Goal: Information Seeking & Learning: Learn about a topic

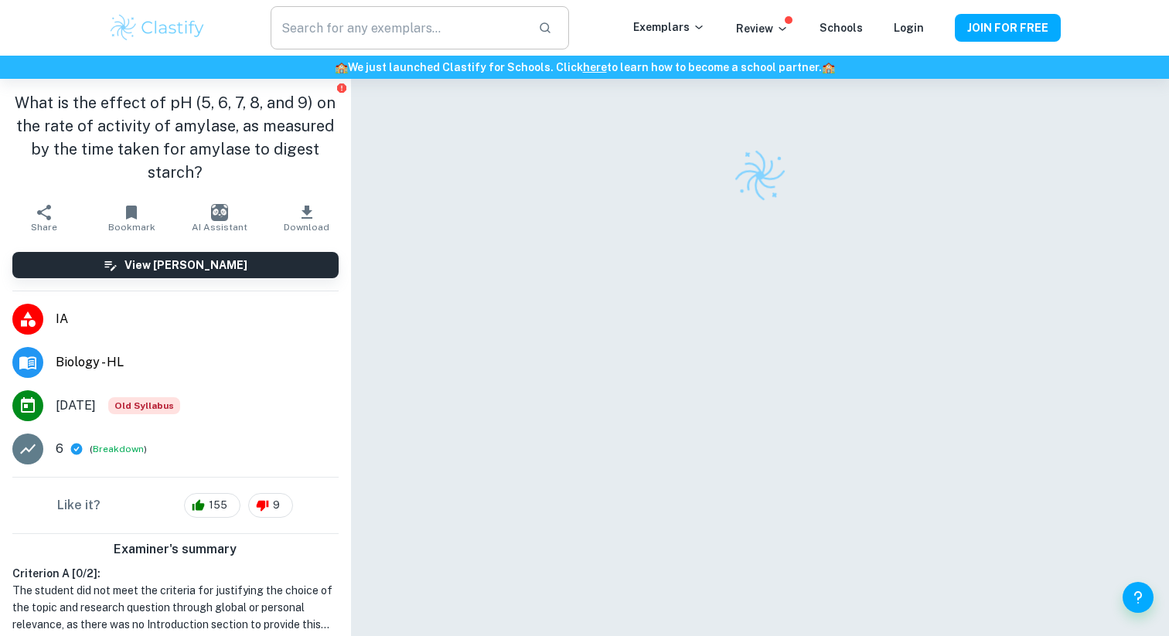
click at [398, 39] on input "text" at bounding box center [398, 27] width 255 height 43
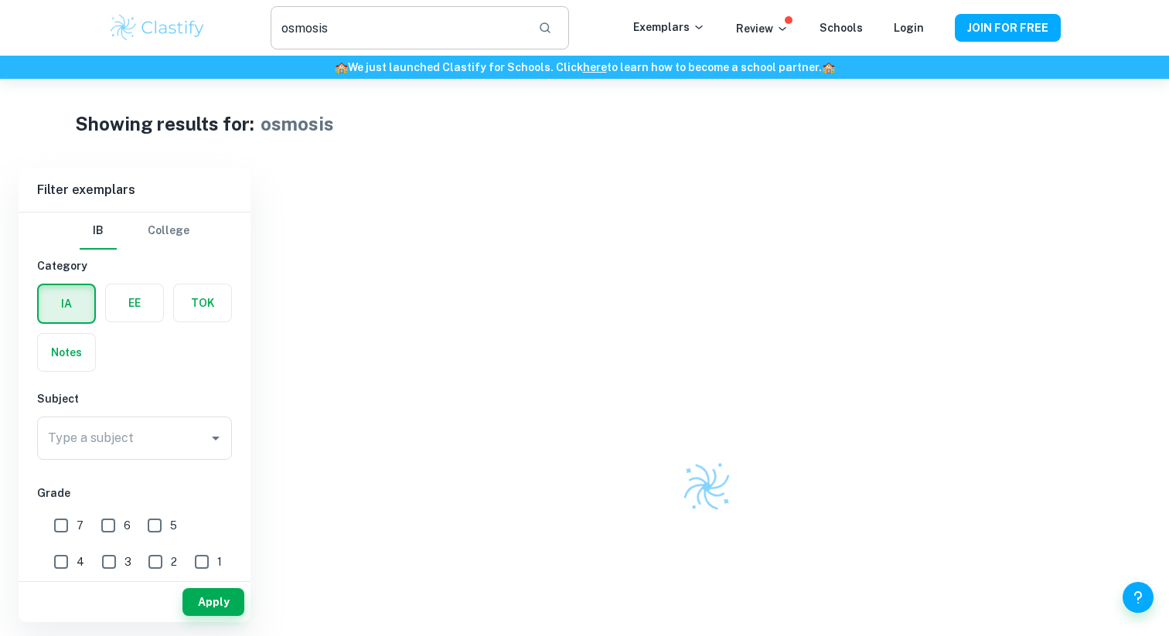
click at [426, 39] on input "osmosis" at bounding box center [398, 27] width 255 height 43
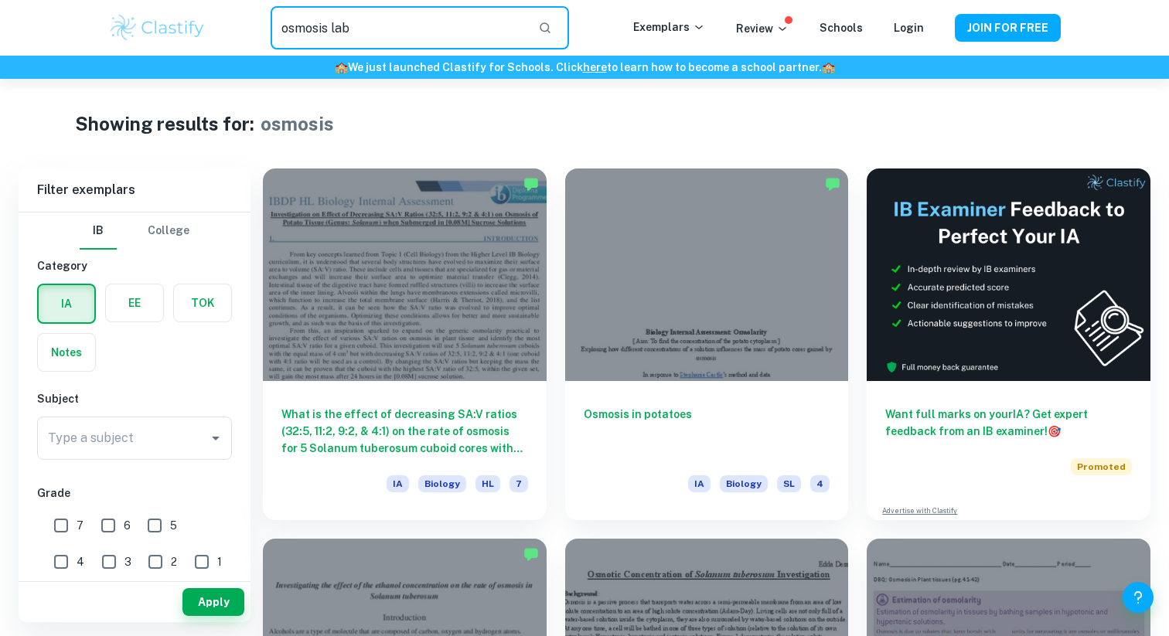
type input "osmosis lab"
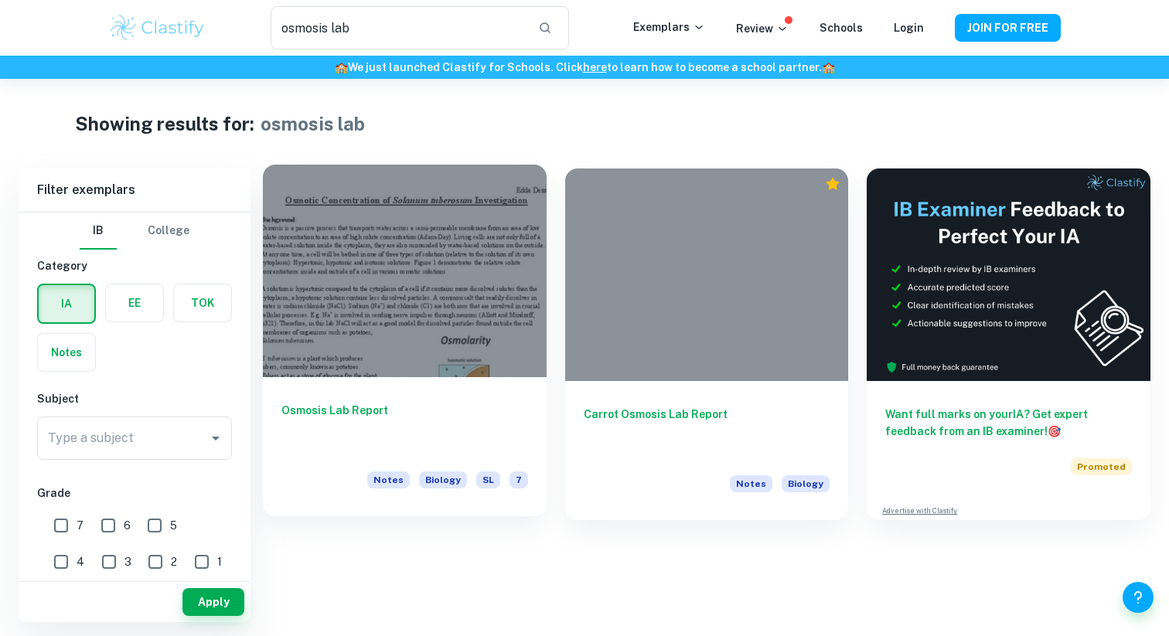
click at [468, 322] on div at bounding box center [405, 271] width 284 height 213
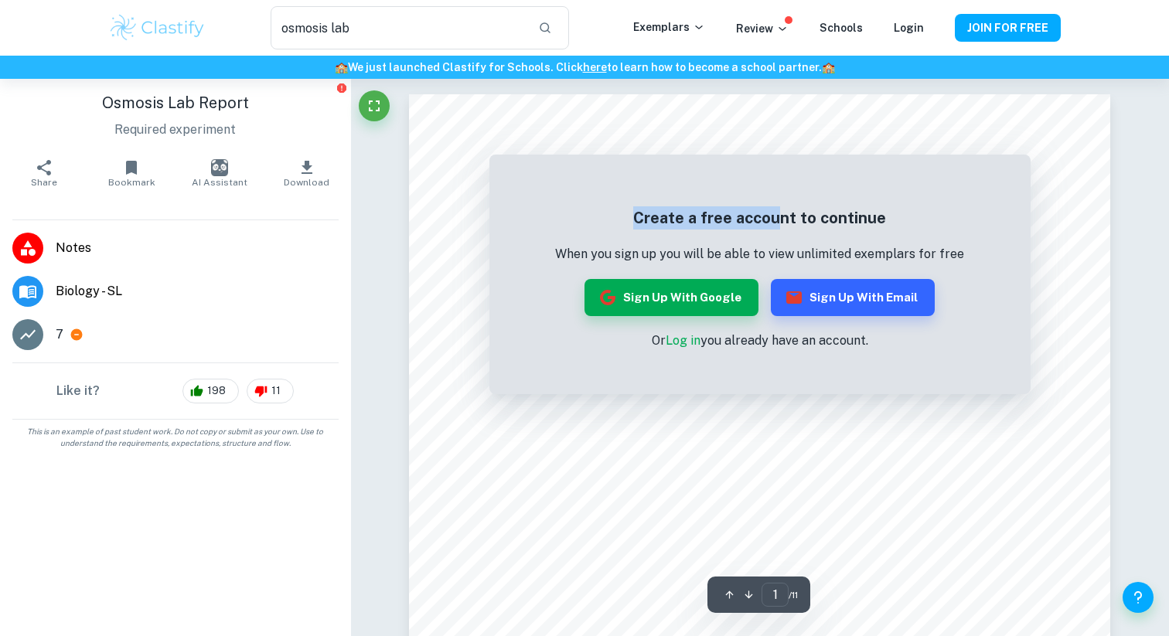
drag, startPoint x: 743, startPoint y: 193, endPoint x: 778, endPoint y: 217, distance: 42.3
click at [778, 217] on div "Create a free account to continue When you sign up you will be able to view unl…" at bounding box center [759, 278] width 541 height 232
click at [807, 199] on div "Create a free account to continue When you sign up you will be able to view unl…" at bounding box center [759, 278] width 541 height 232
click at [693, 354] on div "Create a free account to continue When you sign up you will be able to view unl…" at bounding box center [759, 278] width 541 height 232
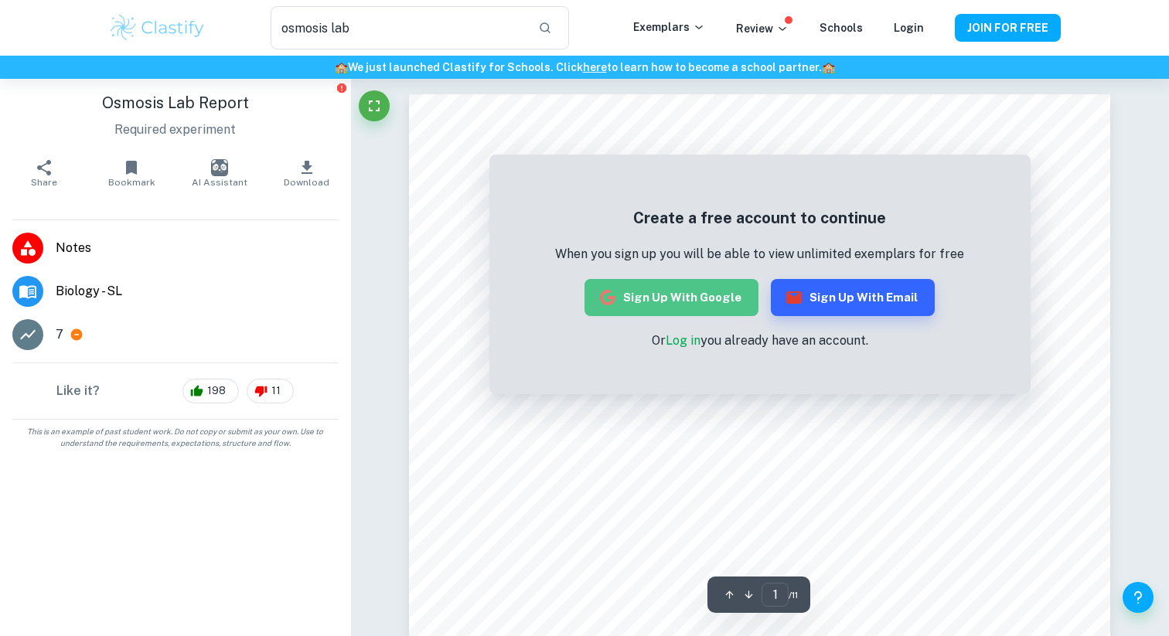
click at [697, 308] on button "Sign up with Google" at bounding box center [672, 297] width 174 height 37
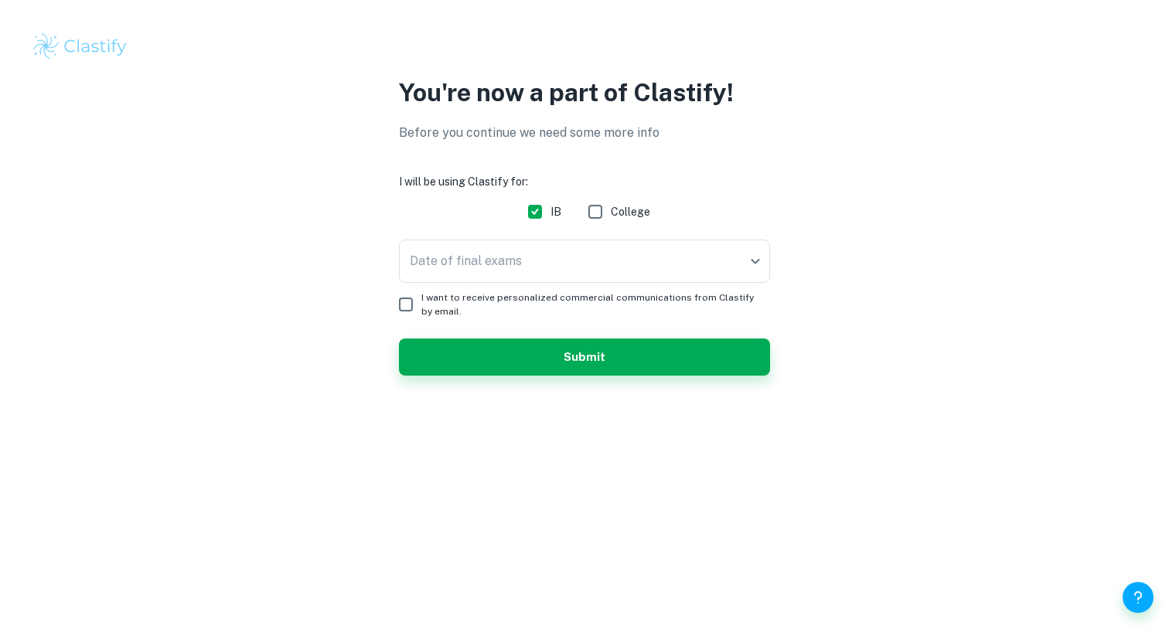
click at [642, 309] on span "I want to receive personalized commercial communications from Clastify by email." at bounding box center [589, 305] width 336 height 28
click at [421, 309] on input "I want to receive personalized commercial communications from Clastify by email." at bounding box center [405, 304] width 31 height 31
click at [640, 309] on span "I want to receive personalized commercial communications from Clastify by email." at bounding box center [589, 305] width 336 height 28
click at [421, 309] on input "I want to receive personalized commercial communications from Clastify by email." at bounding box center [405, 304] width 31 height 31
click at [639, 368] on button "Submit" at bounding box center [584, 357] width 371 height 37
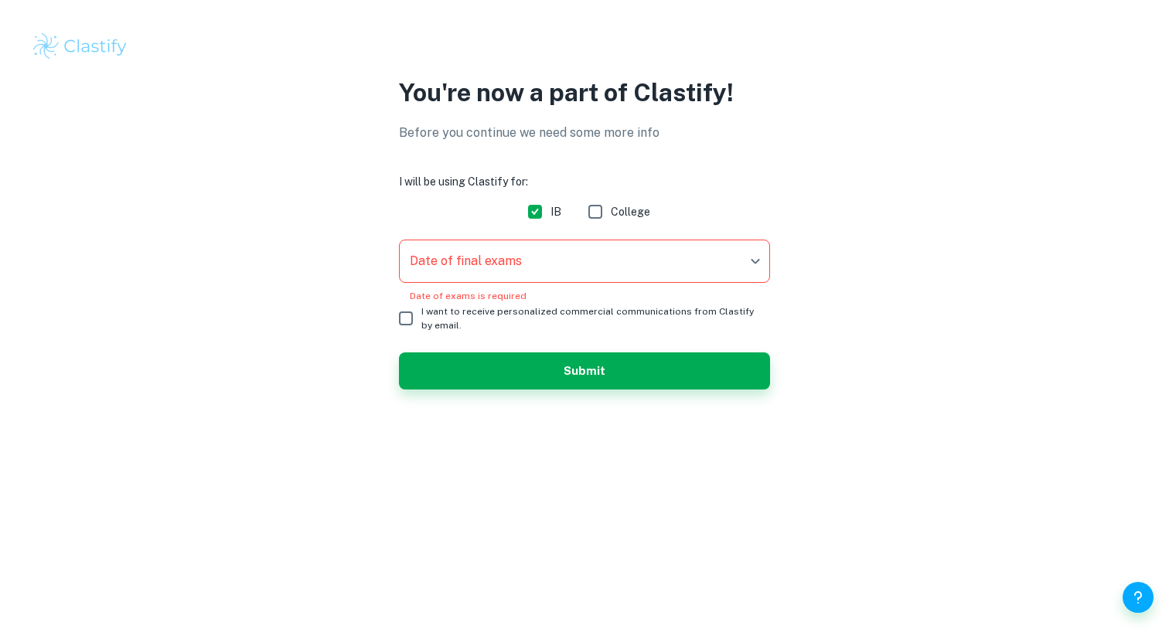
click at [639, 319] on span "I want to receive personalized commercial communications from Clastify by email." at bounding box center [589, 319] width 336 height 28
click at [421, 319] on input "I want to receive personalized commercial communications from Clastify by email." at bounding box center [405, 318] width 31 height 31
click at [643, 323] on span "I want to receive personalized commercial communications from Clastify by email." at bounding box center [589, 319] width 336 height 28
click at [421, 323] on input "I want to receive personalized commercial communications from Clastify by email." at bounding box center [405, 318] width 31 height 31
checkbox input "false"
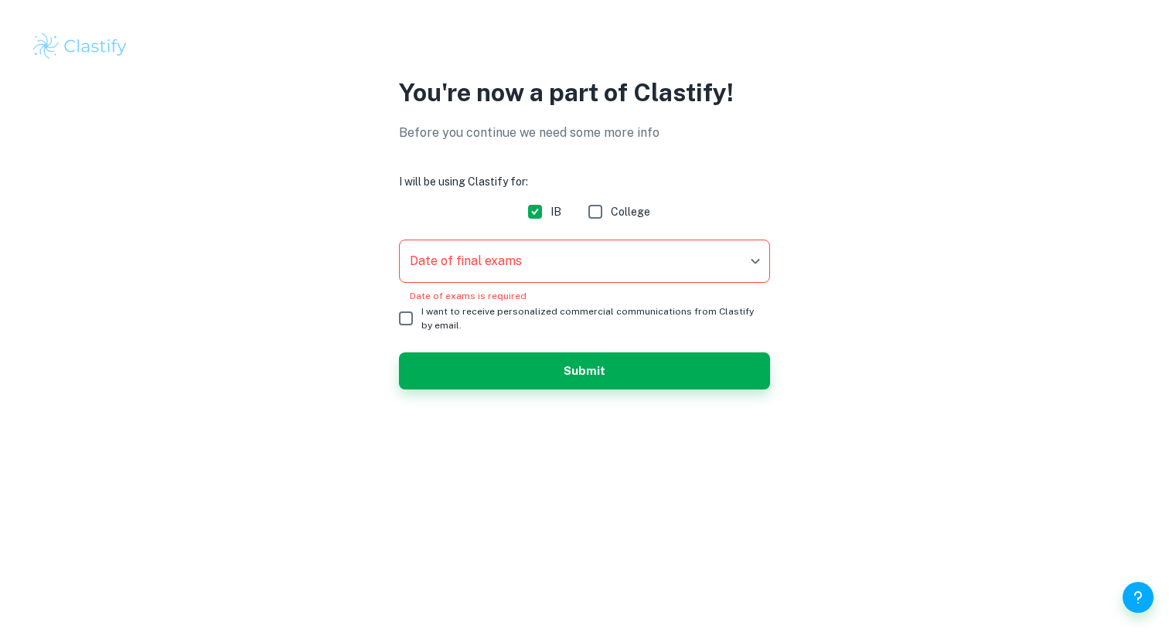
click at [646, 260] on body "We value your privacy We use cookies to enhance your browsing experience, serve…" at bounding box center [584, 318] width 1169 height 636
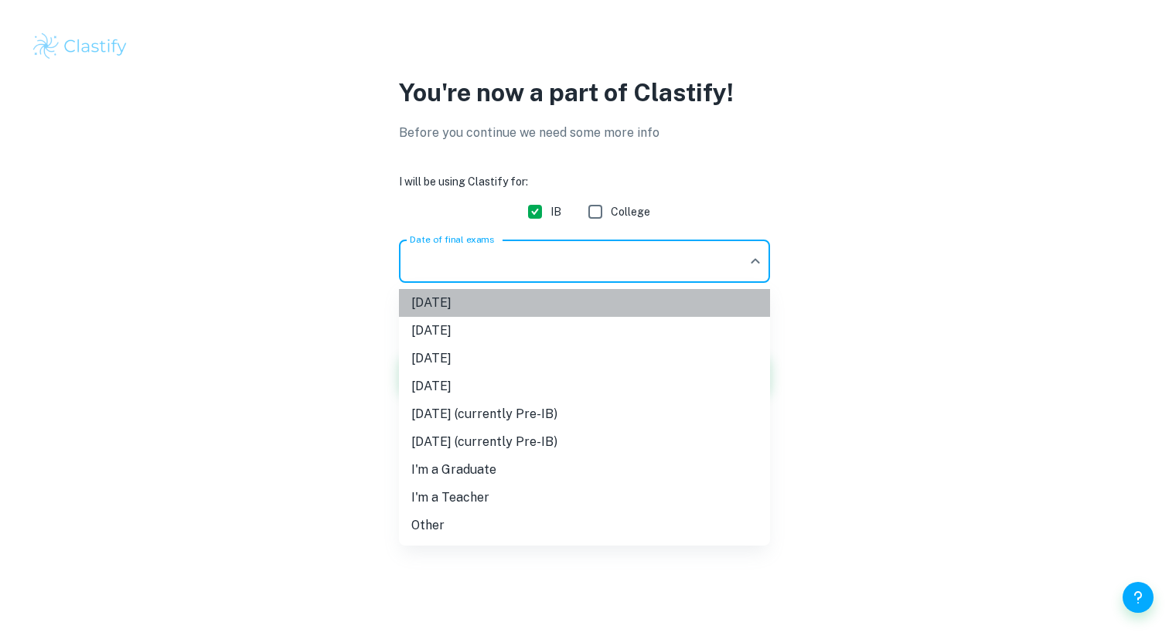
click at [626, 306] on li "May 2025" at bounding box center [584, 303] width 371 height 28
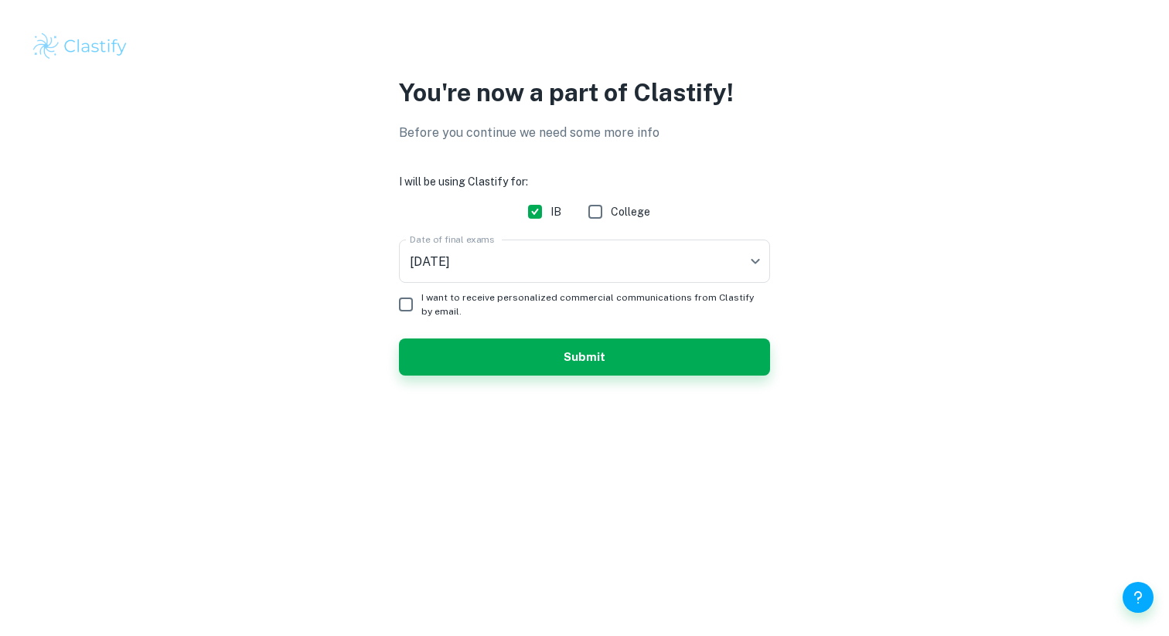
click at [628, 336] on form "I will be using Clastify for: IB College Date of final exams May 2025 M25 Date …" at bounding box center [584, 274] width 371 height 203
click at [639, 392] on div "You're now a part of Clastify! Before you continue we need some more info I wil…" at bounding box center [585, 234] width 990 height 320
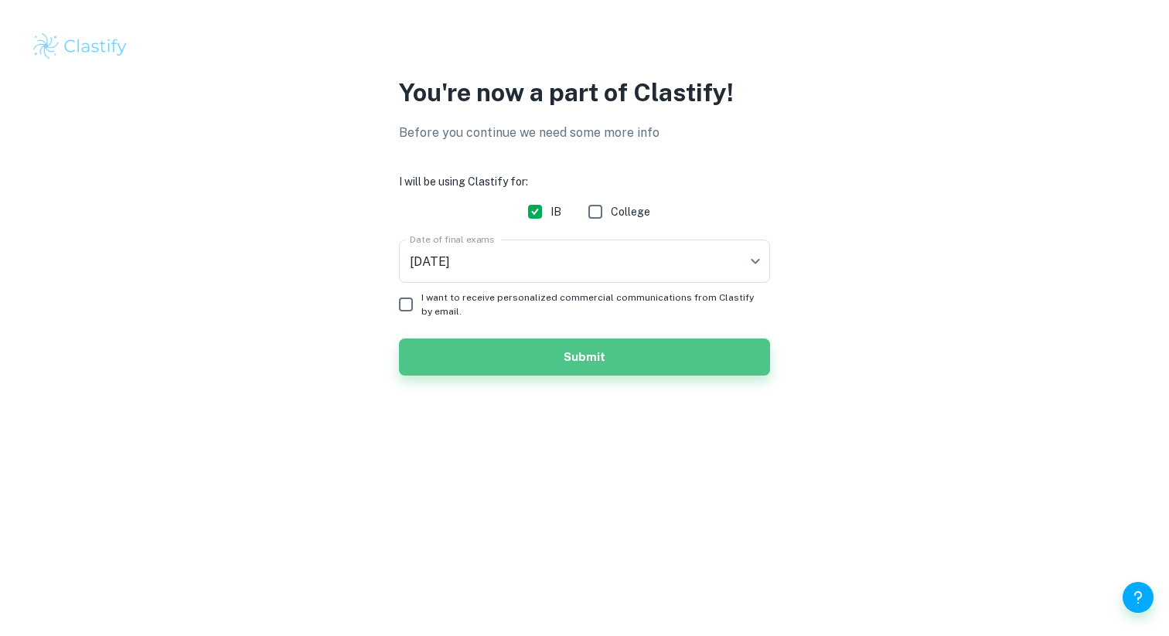
drag, startPoint x: 647, startPoint y: 370, endPoint x: 648, endPoint y: 394, distance: 24.0
click at [648, 394] on div "You're now a part of Clastify! Before you continue we need some more info I wil…" at bounding box center [585, 234] width 990 height 320
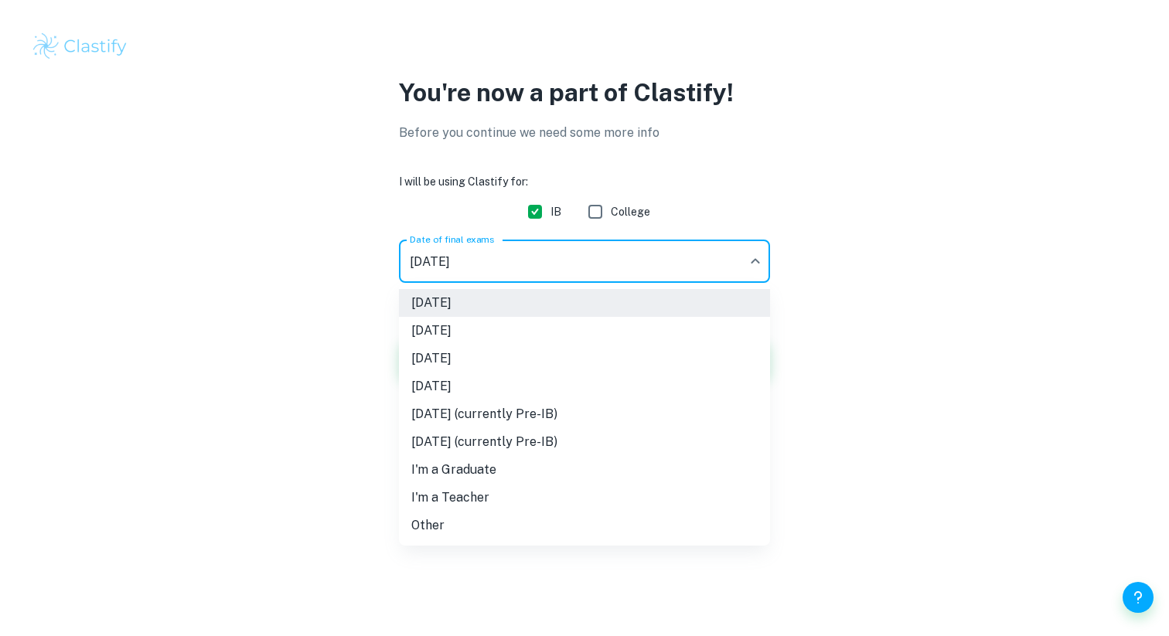
click at [648, 272] on body "We value your privacy We use cookies to enhance your browsing experience, serve…" at bounding box center [584, 318] width 1169 height 636
click at [635, 354] on li "May 2026" at bounding box center [584, 359] width 371 height 28
type input "M26"
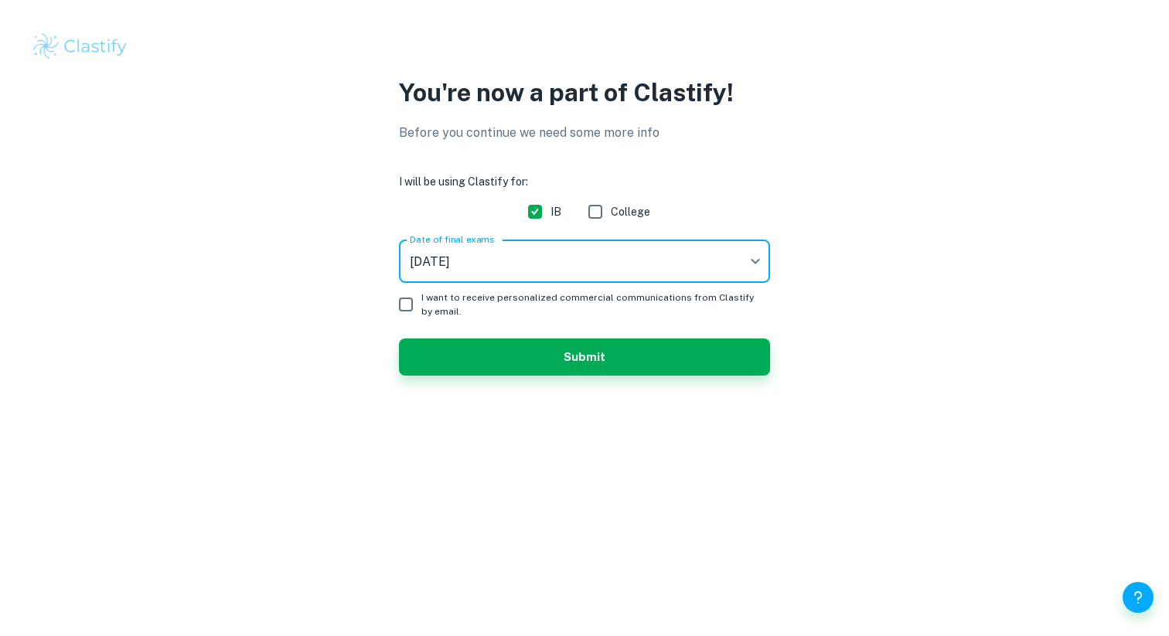
click at [635, 354] on ul "May 2025 November 2025 May 2026 November 2026 May 2027 (currently Pre-IB) Novem…" at bounding box center [584, 357] width 278 height 148
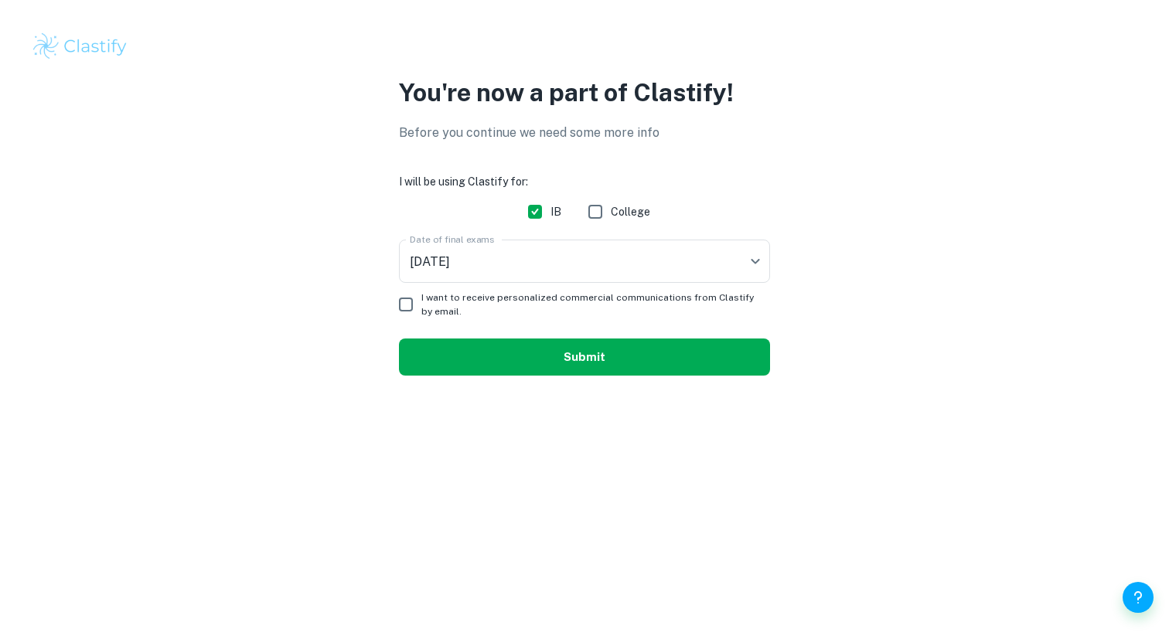
click at [636, 353] on button "Submit" at bounding box center [584, 357] width 371 height 37
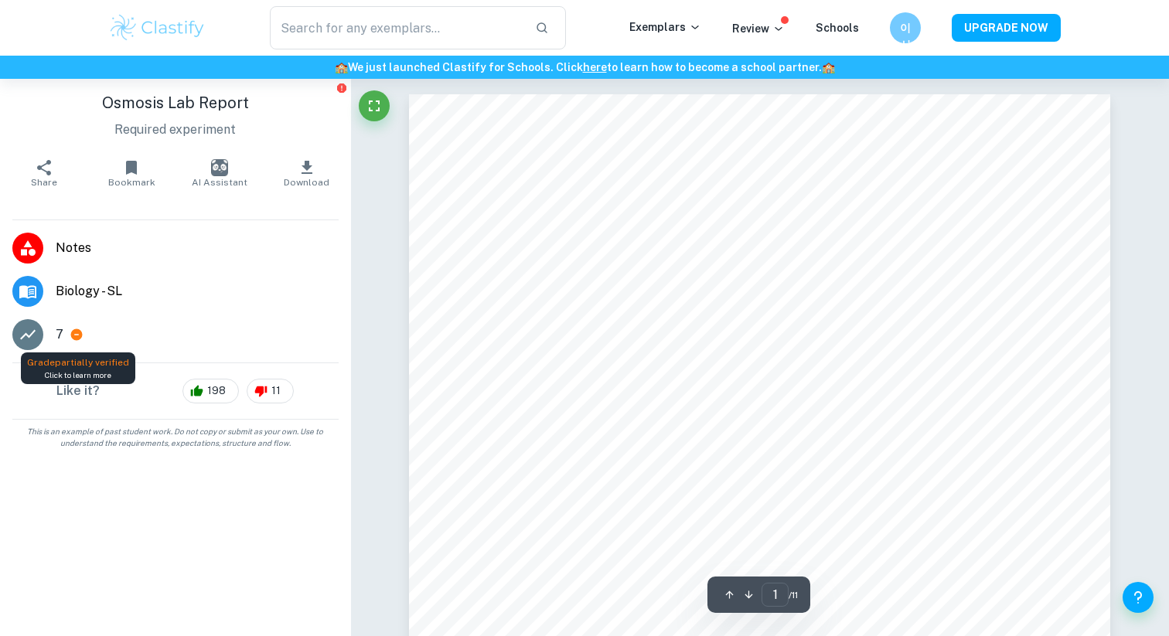
click at [80, 339] on icon at bounding box center [77, 335] width 14 height 14
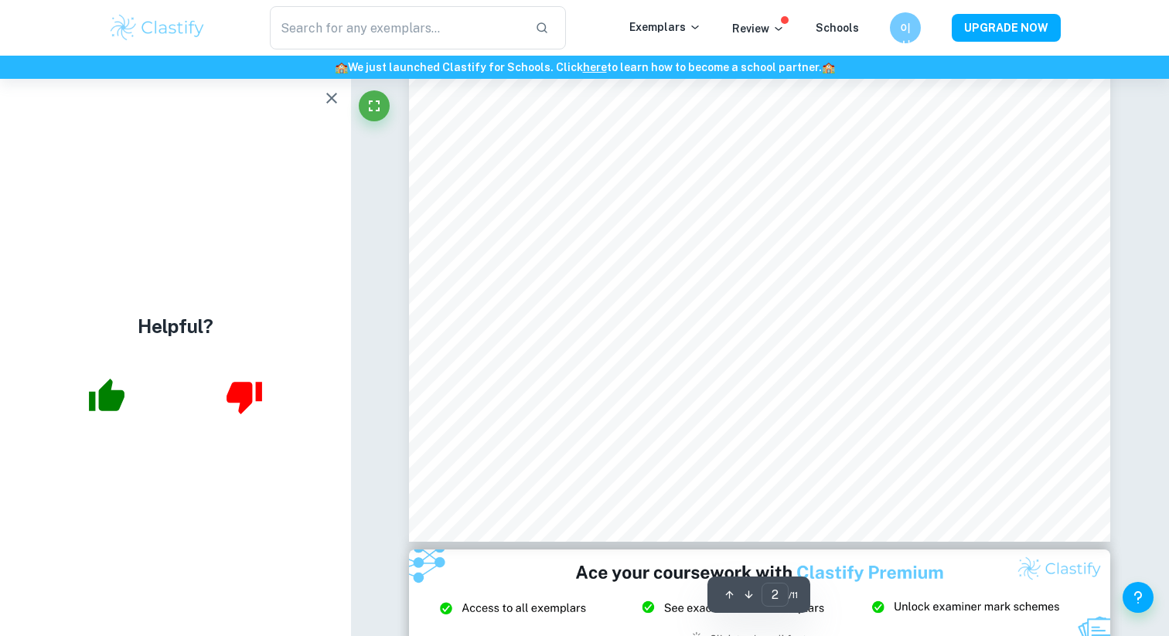
scroll to position [1655, 0]
click at [79, 403] on button "button" at bounding box center [106, 396] width 63 height 63
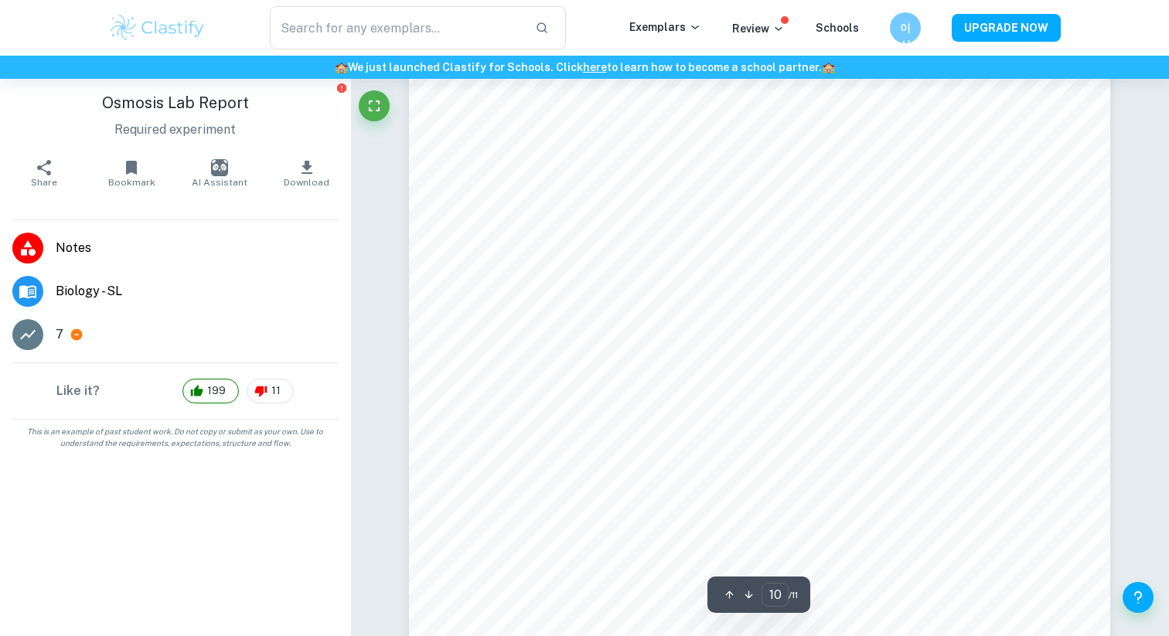
scroll to position [9392, 0]
type input "1"
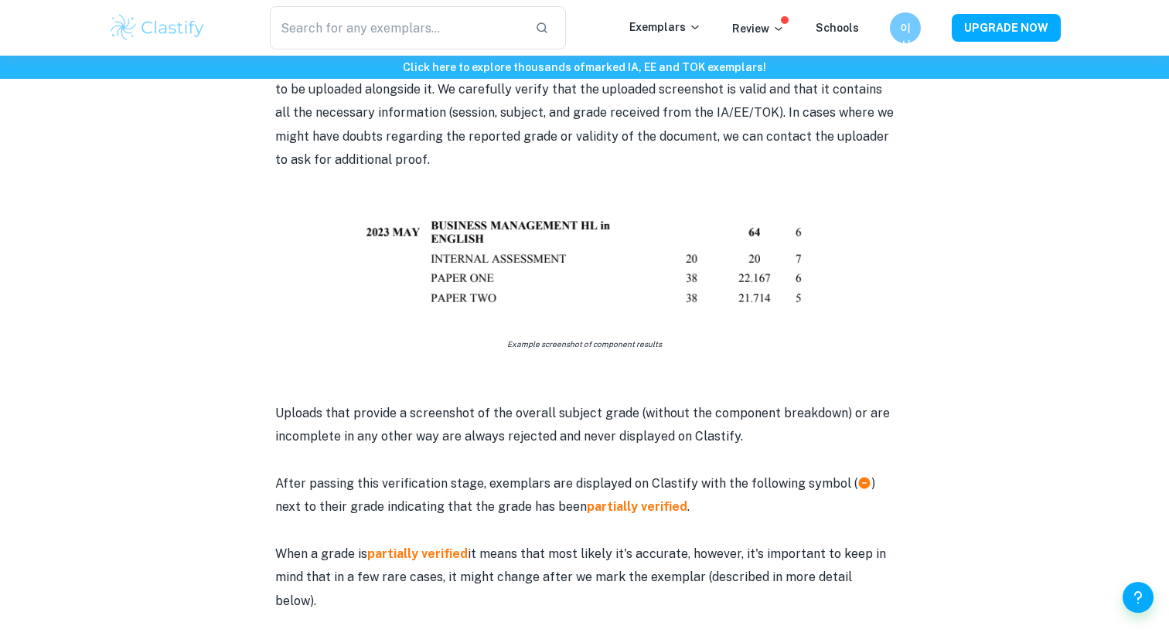
scroll to position [887, 0]
